Goal: Task Accomplishment & Management: Manage account settings

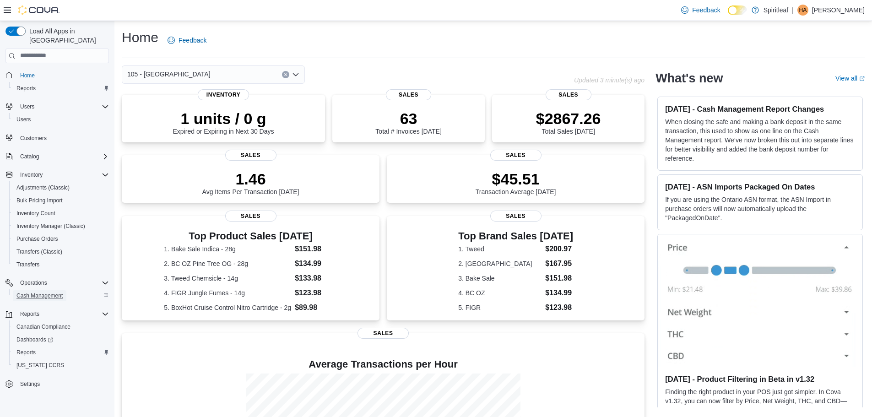
click at [59, 292] on span "Cash Management" at bounding box center [39, 295] width 46 height 7
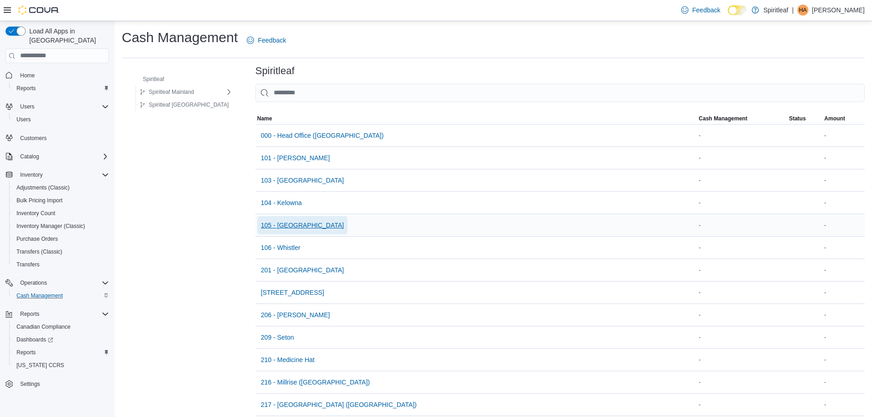
click at [290, 227] on span "105 - [GEOGRAPHIC_DATA]" at bounding box center [302, 225] width 83 height 9
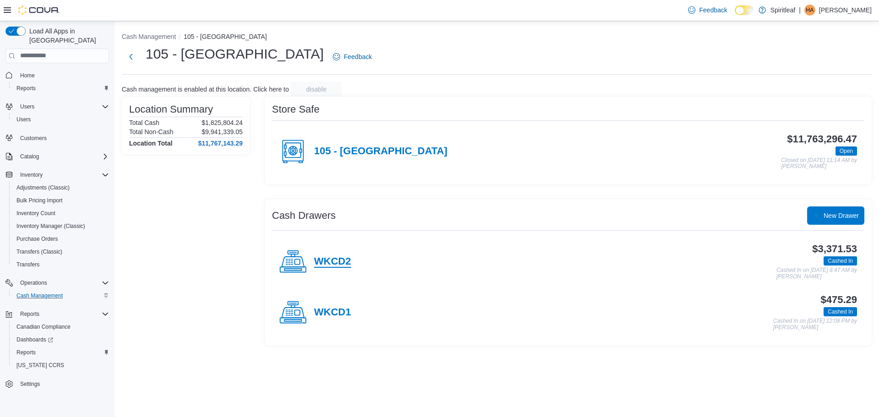
click at [320, 256] on h4 "WKCD2" at bounding box center [332, 262] width 37 height 12
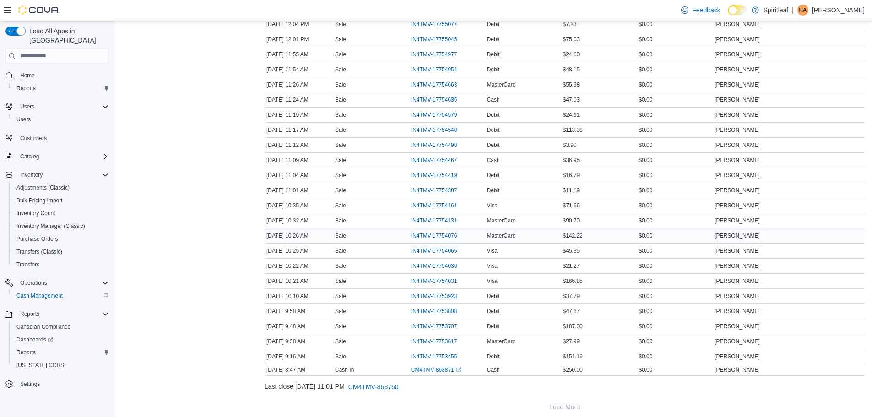
scroll to position [751, 0]
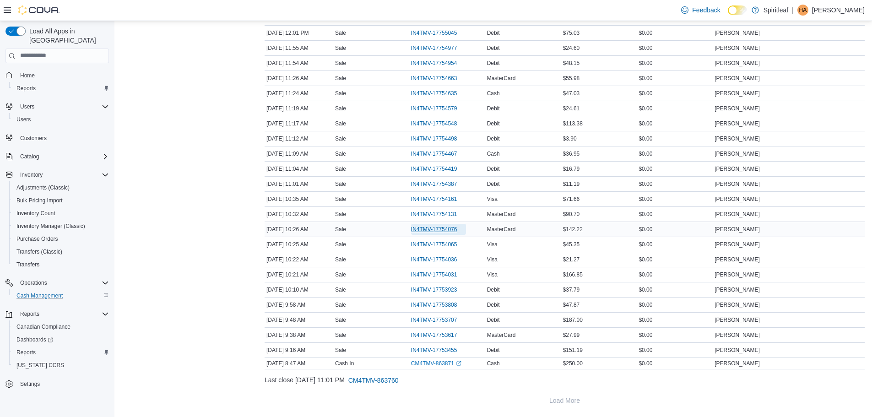
click at [448, 226] on span "IN4TMV-17754076" at bounding box center [434, 229] width 46 height 7
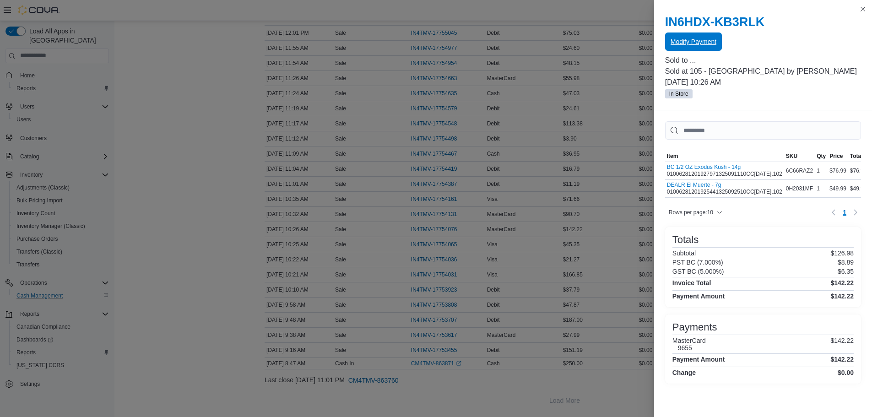
click at [692, 39] on span "Modify Payment" at bounding box center [694, 41] width 46 height 9
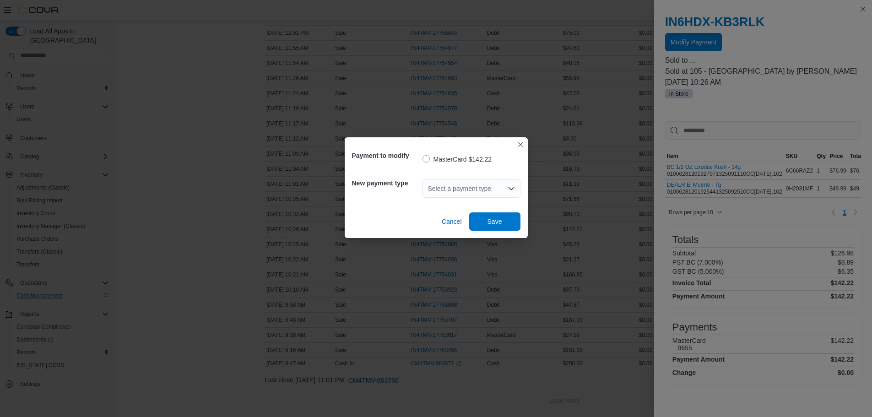
click at [506, 187] on div "Select a payment type" at bounding box center [472, 188] width 98 height 18
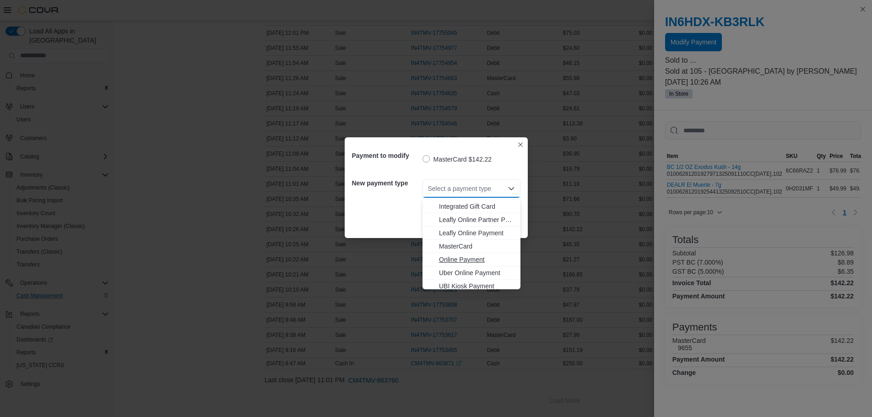
scroll to position [35, 0]
click at [447, 206] on span "Debit" at bounding box center [477, 208] width 76 height 9
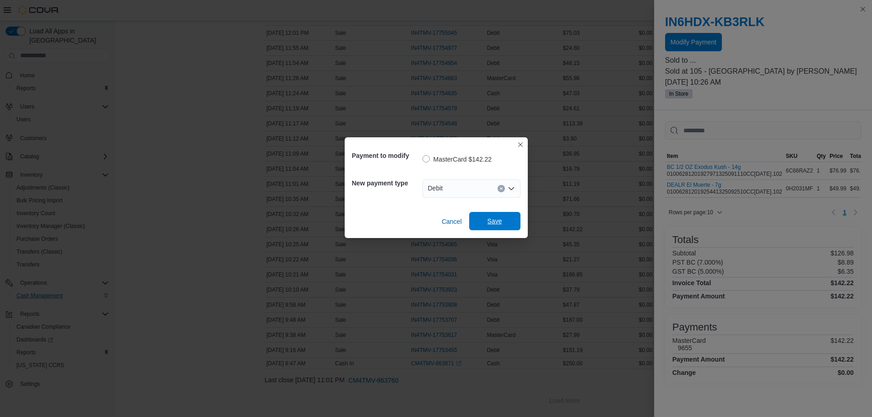
click at [507, 223] on span "Save" at bounding box center [495, 221] width 40 height 18
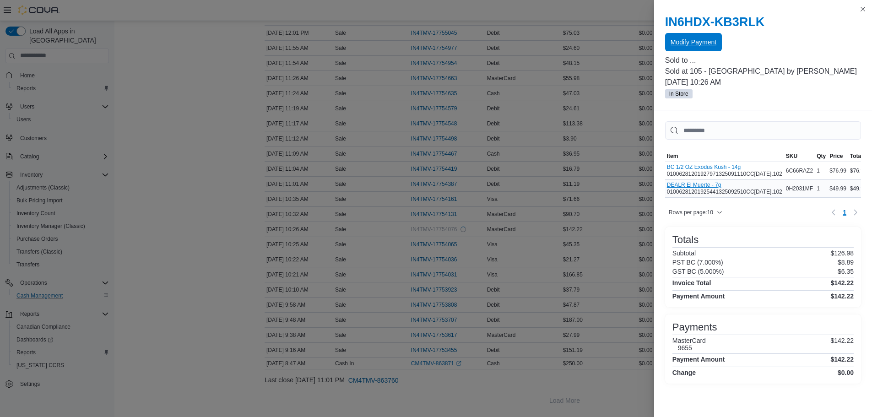
scroll to position [0, 0]
click at [863, 9] on button "Close this dialog" at bounding box center [863, 8] width 11 height 11
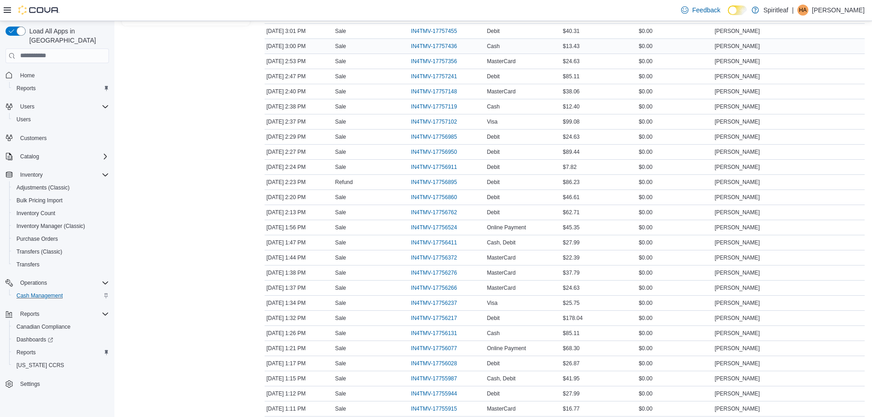
scroll to position [156, 0]
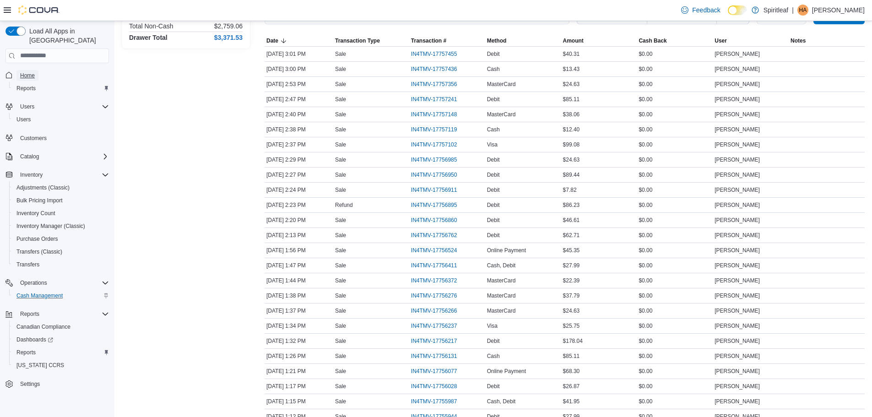
click at [27, 72] on span "Home" at bounding box center [27, 75] width 15 height 7
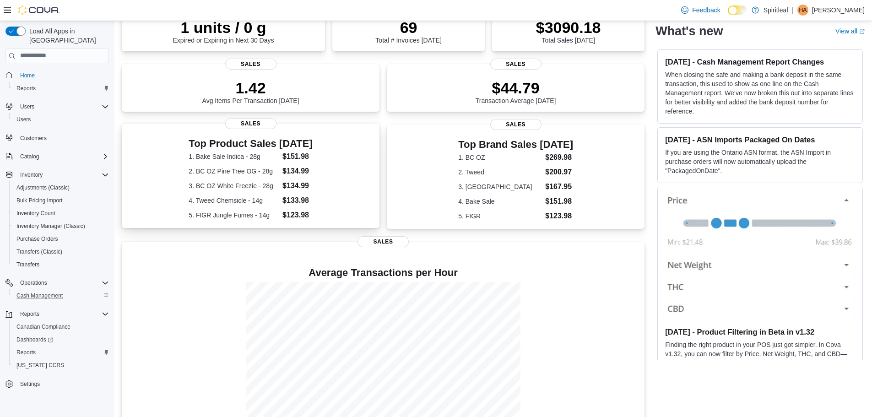
scroll to position [110, 0]
